Goal: Find specific page/section: Find specific page/section

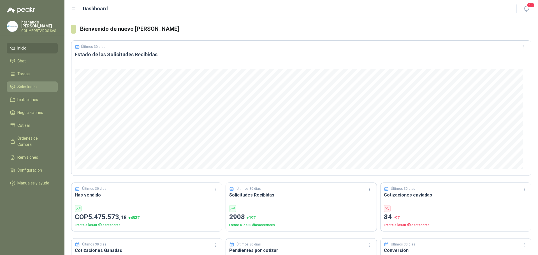
click at [28, 88] on span "Solicitudes" at bounding box center [26, 87] width 19 height 6
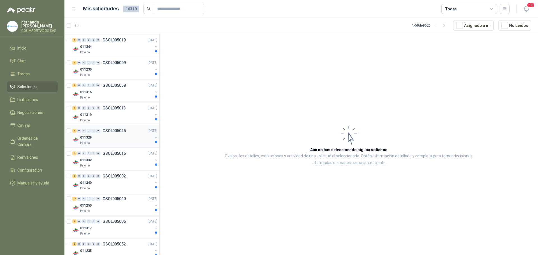
scroll to position [919, 0]
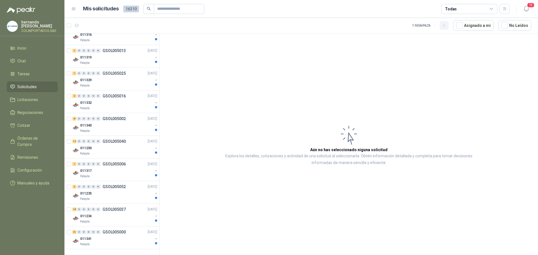
click at [445, 25] on icon "button" at bounding box center [444, 25] width 1 height 3
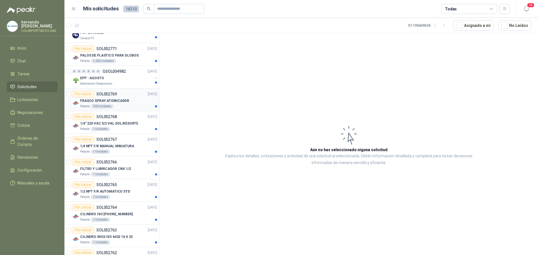
scroll to position [924, 0]
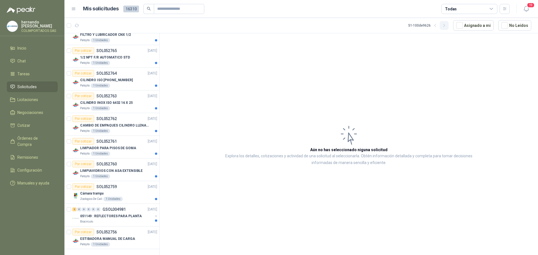
click at [446, 26] on icon "button" at bounding box center [444, 25] width 5 height 5
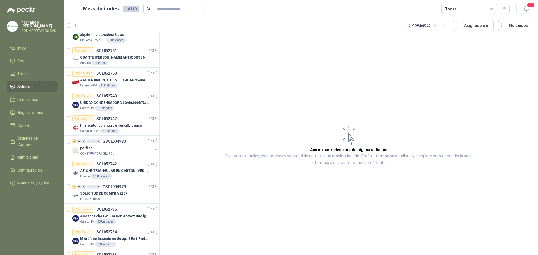
scroll to position [84, 0]
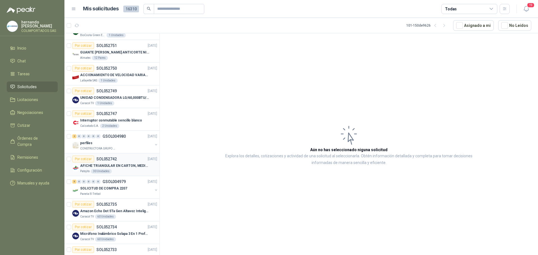
click at [121, 170] on div "Patojito 30 Unidades" at bounding box center [118, 171] width 77 height 4
